Goal: Transaction & Acquisition: Purchase product/service

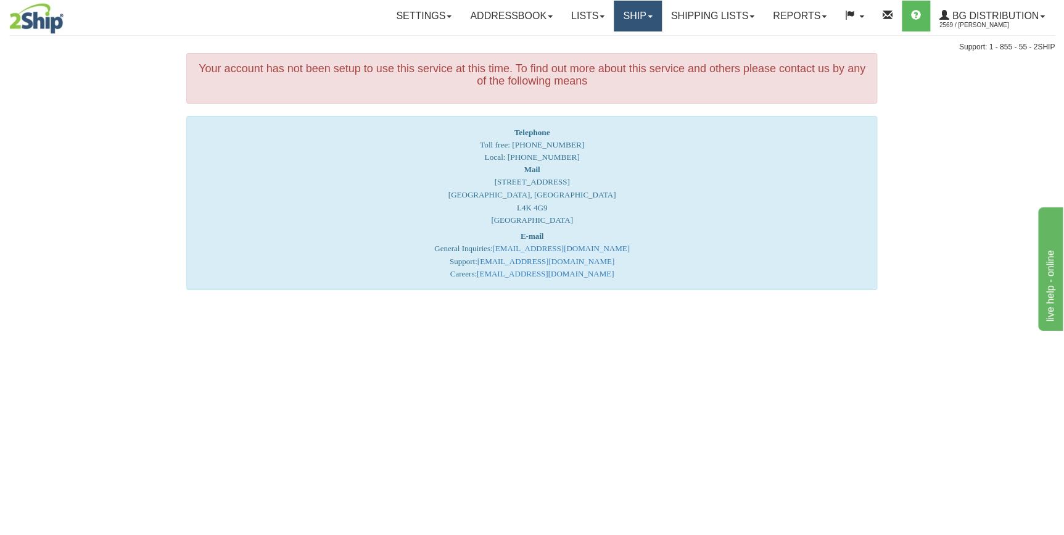
click at [643, 14] on link "Ship" at bounding box center [638, 16] width 48 height 31
click at [600, 43] on span "Ship Screen" at bounding box center [599, 43] width 47 height 10
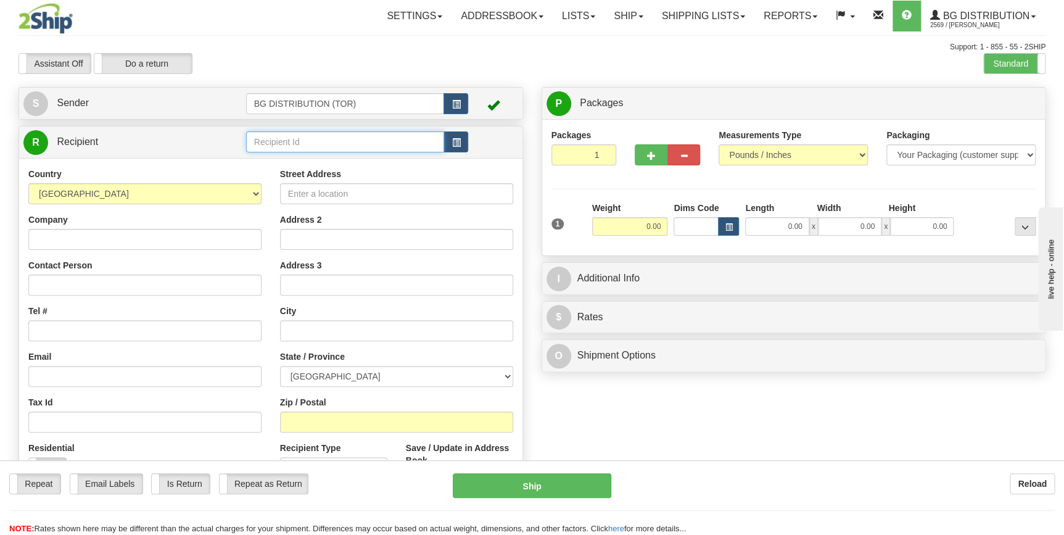
click at [384, 136] on input "text" at bounding box center [345, 141] width 199 height 21
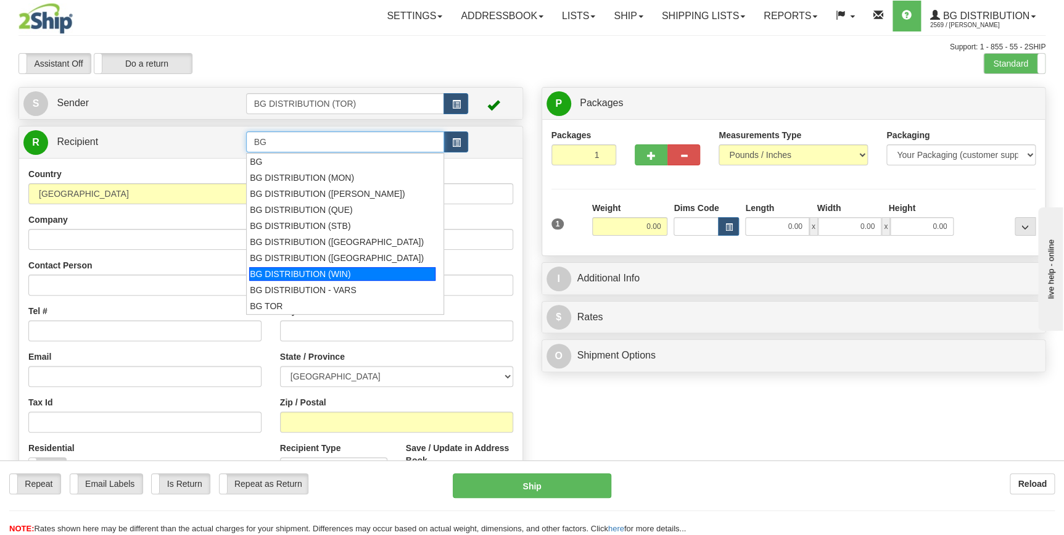
click at [346, 271] on div "BG DISTRIBUTION (WIN)" at bounding box center [342, 274] width 186 height 14
type input "BG DISTRIBUTION (WIN)"
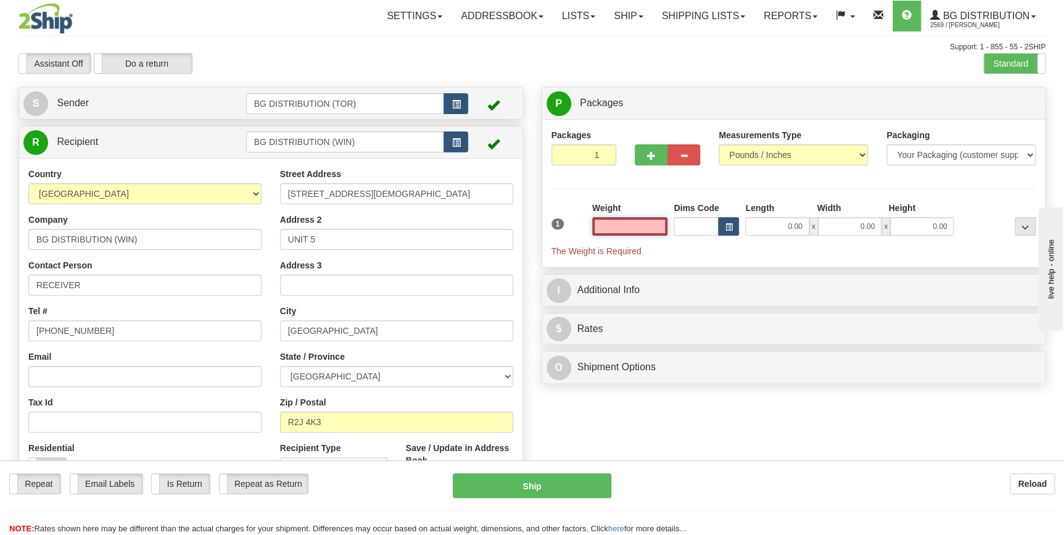
click at [633, 219] on input "text" at bounding box center [630, 226] width 76 height 19
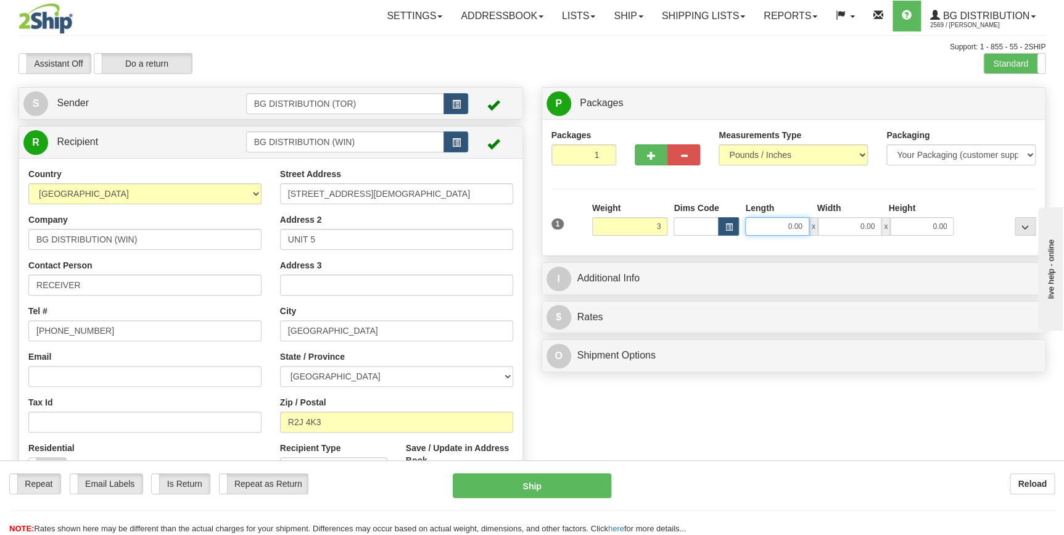
type input "3.00"
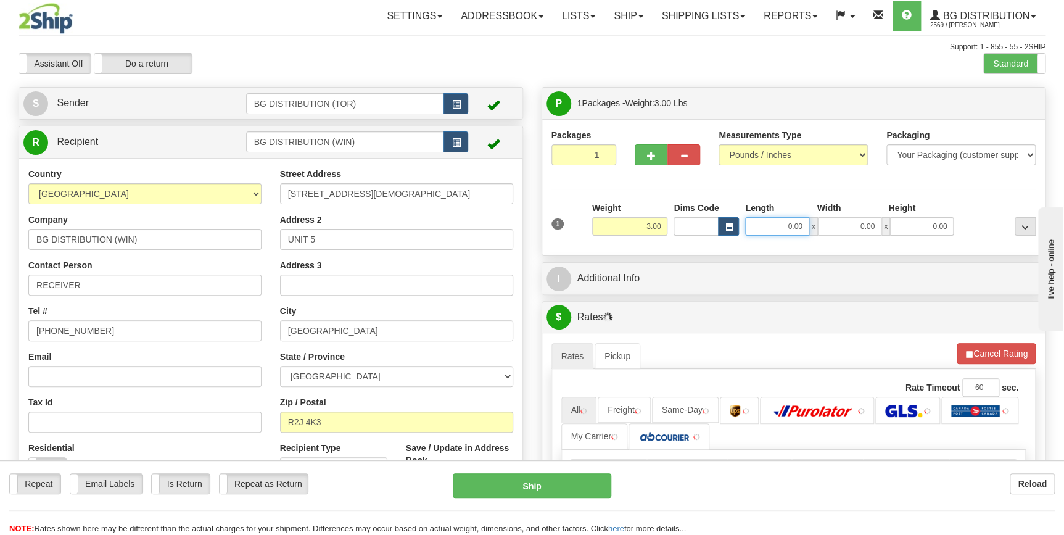
drag, startPoint x: 785, startPoint y: 221, endPoint x: 814, endPoint y: 222, distance: 28.4
click at [814, 222] on div "0.00 x 0.00 x 0.00" at bounding box center [849, 226] width 209 height 19
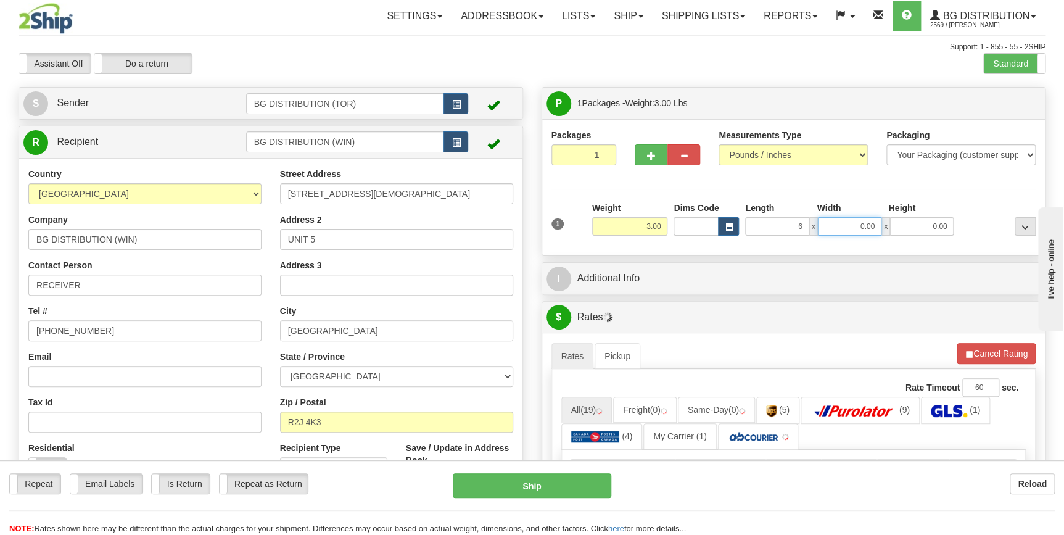
type input "6.00"
click at [849, 229] on input "0.00" at bounding box center [850, 226] width 64 height 19
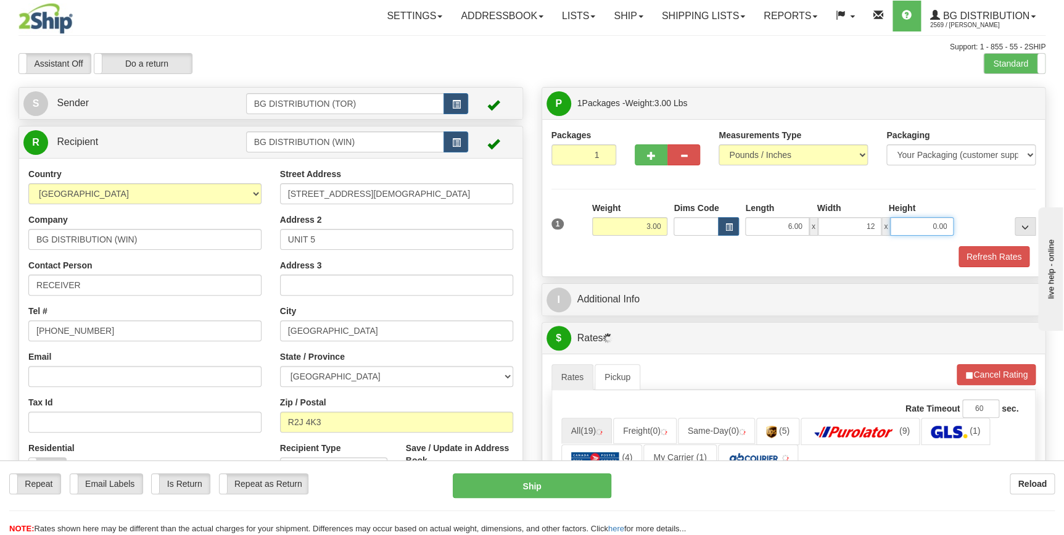
type input "12.00"
click at [925, 226] on input "0.00" at bounding box center [922, 226] width 64 height 19
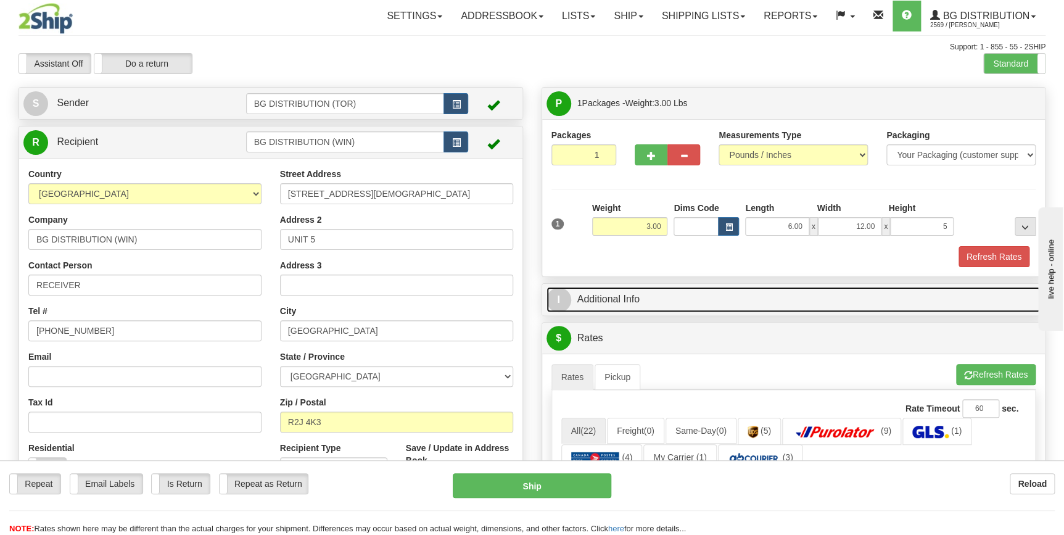
type input "5.00"
click at [616, 299] on link "I Additional Info" at bounding box center [794, 299] width 495 height 25
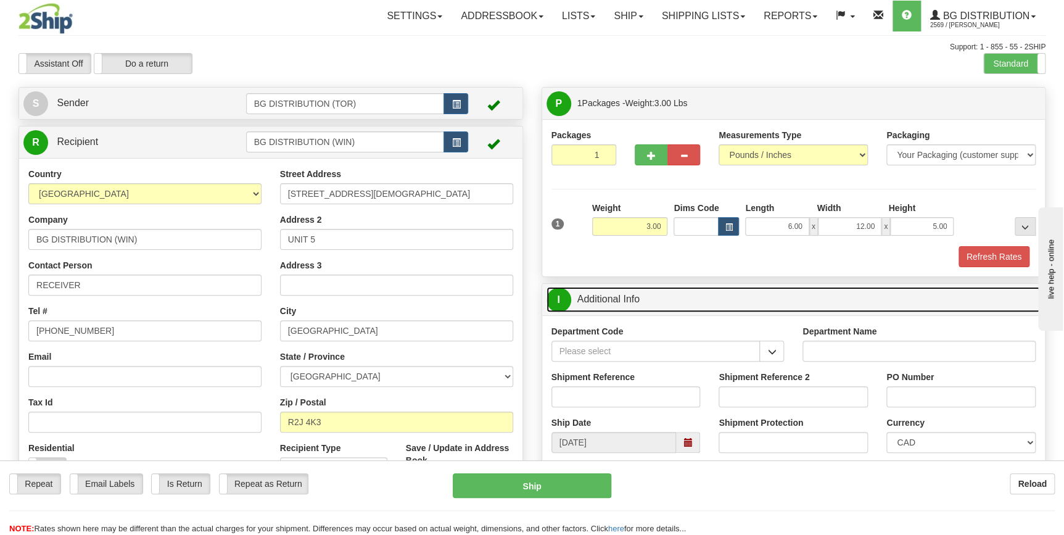
scroll to position [56, 0]
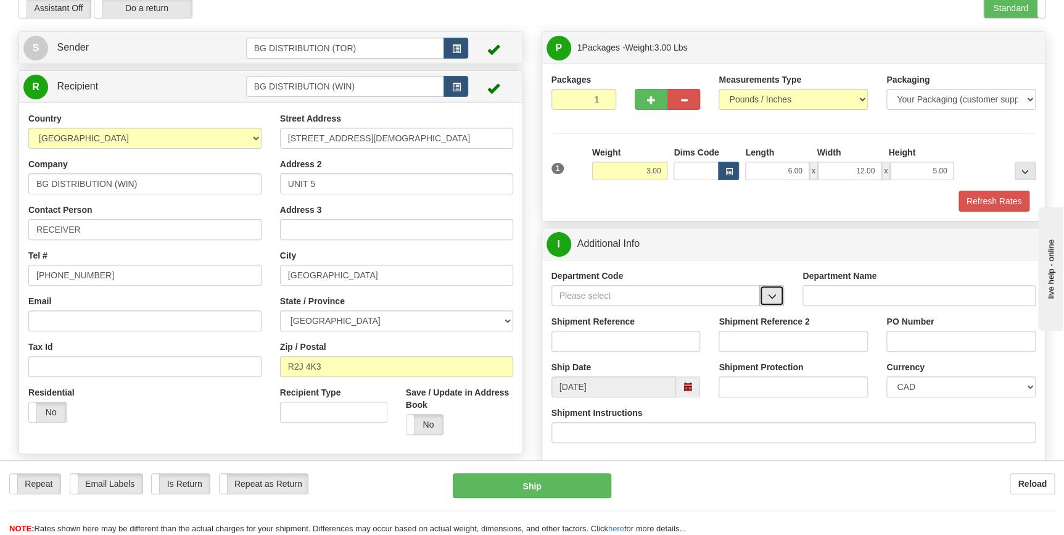
click at [768, 296] on span "button" at bounding box center [772, 296] width 9 height 8
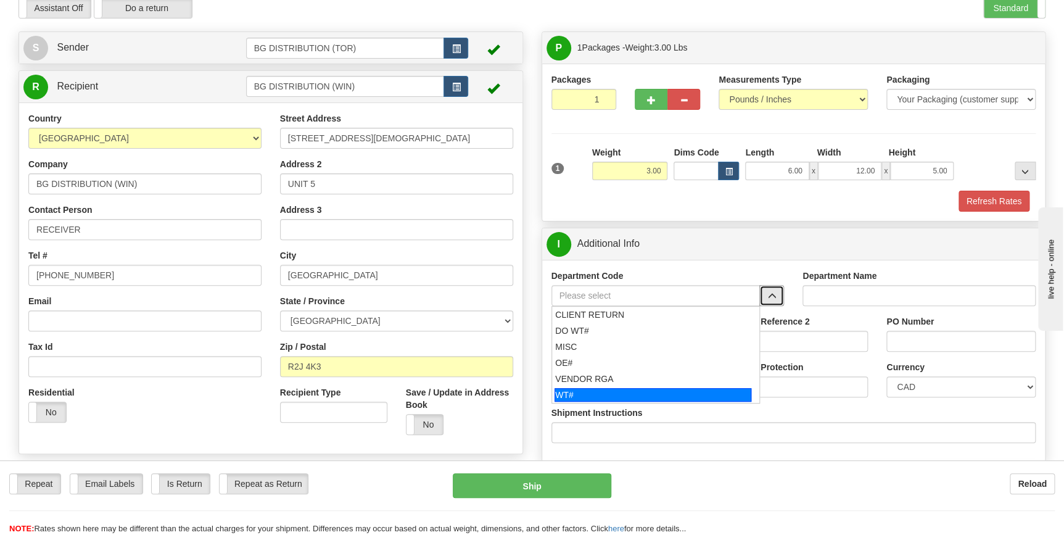
click at [587, 392] on div "WT#" at bounding box center [653, 395] width 197 height 14
type input "WT#"
type input "WAREHOUSE TRANSFERS"
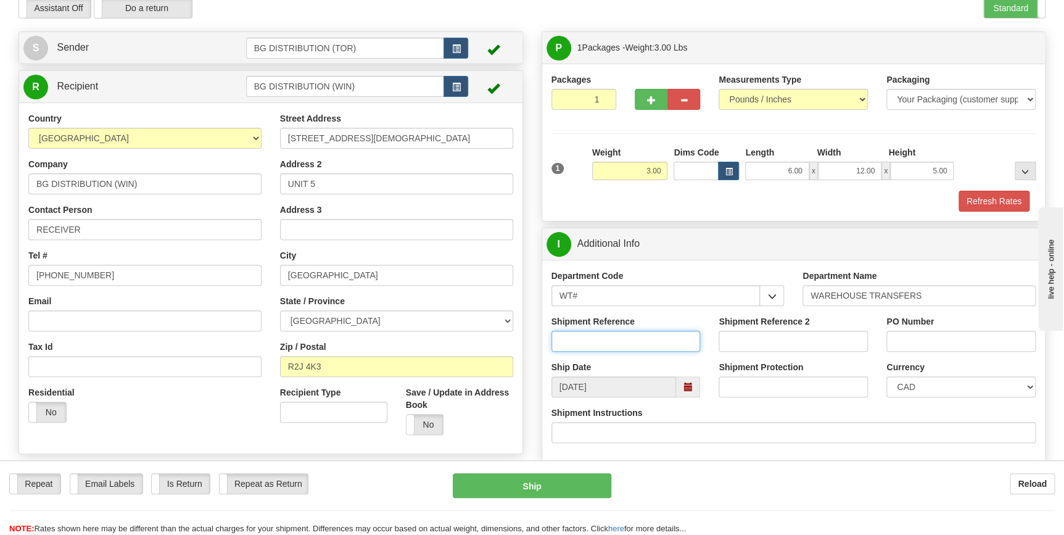
click at [626, 344] on input "Shipment Reference" at bounding box center [626, 341] width 149 height 21
type input "166069-00"
click at [911, 339] on input "PO Number" at bounding box center [961, 341] width 149 height 21
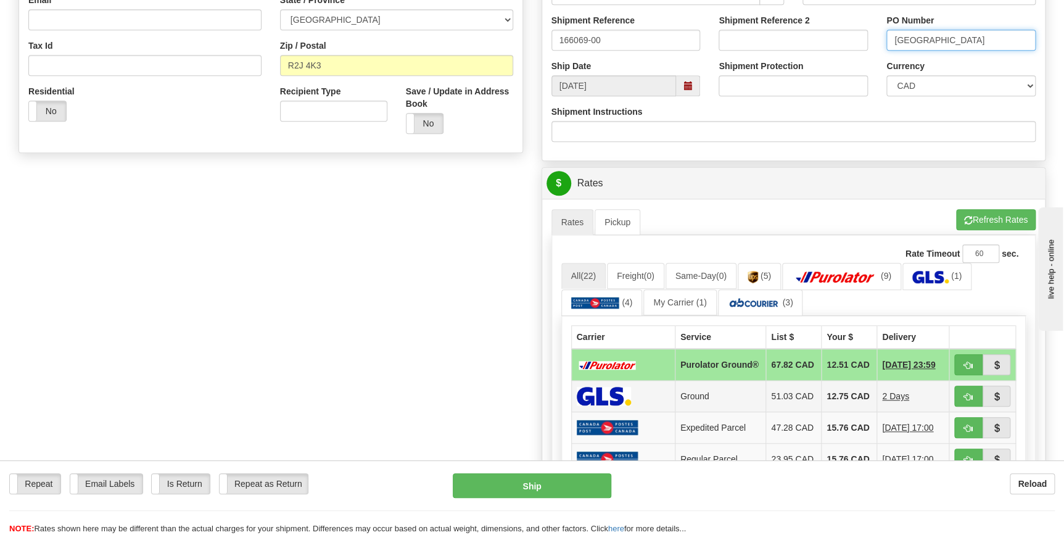
scroll to position [392, 0]
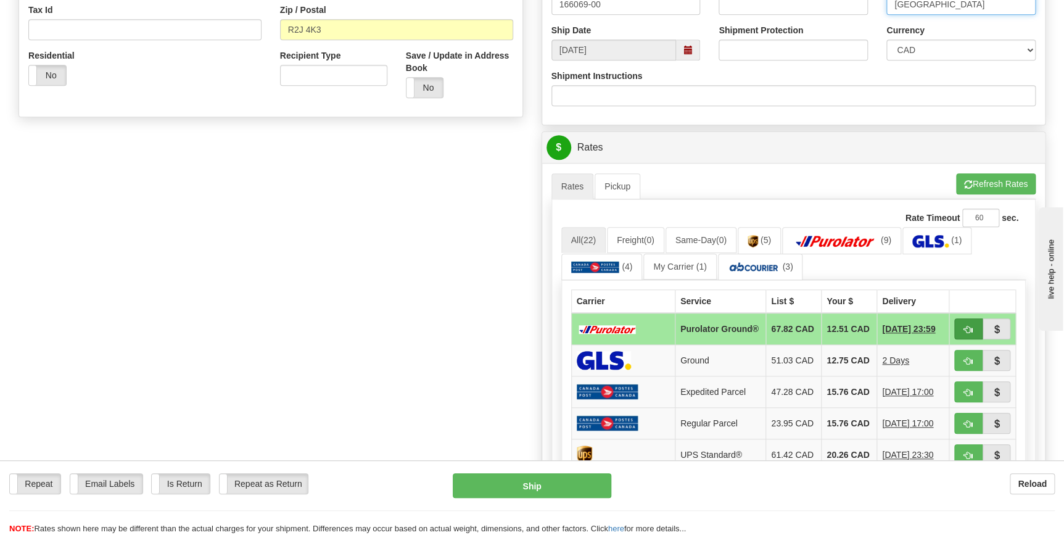
type input "WINNIPEG"
click at [967, 327] on span "button" at bounding box center [968, 330] width 9 height 8
type input "260"
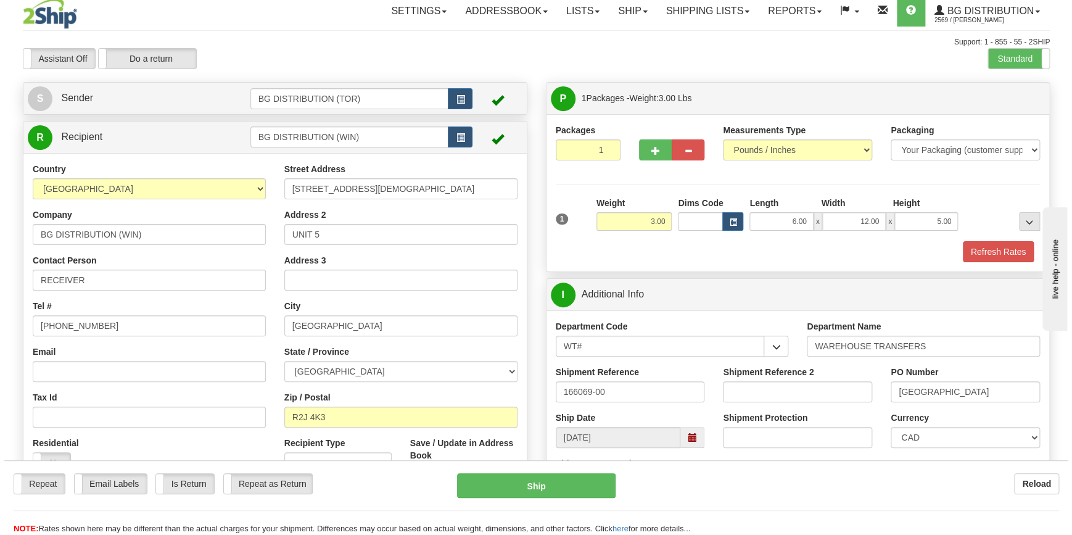
scroll to position [0, 0]
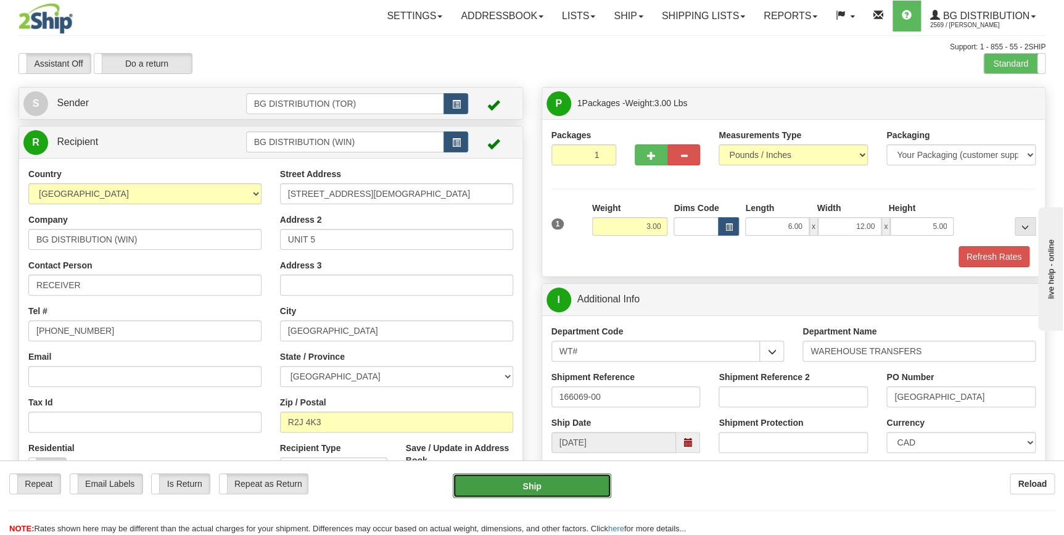
click at [537, 487] on button "Ship" at bounding box center [532, 485] width 159 height 25
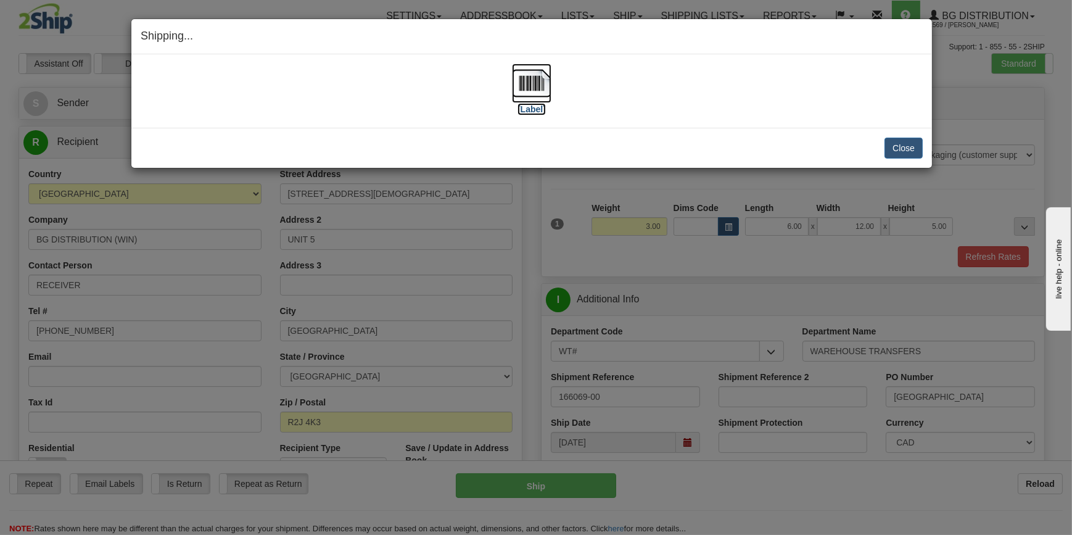
click at [532, 85] on img at bounding box center [531, 83] width 39 height 39
click at [914, 147] on button "Close" at bounding box center [904, 148] width 38 height 21
click at [899, 145] on button "Close" at bounding box center [904, 148] width 38 height 21
